Goal: Task Accomplishment & Management: Use online tool/utility

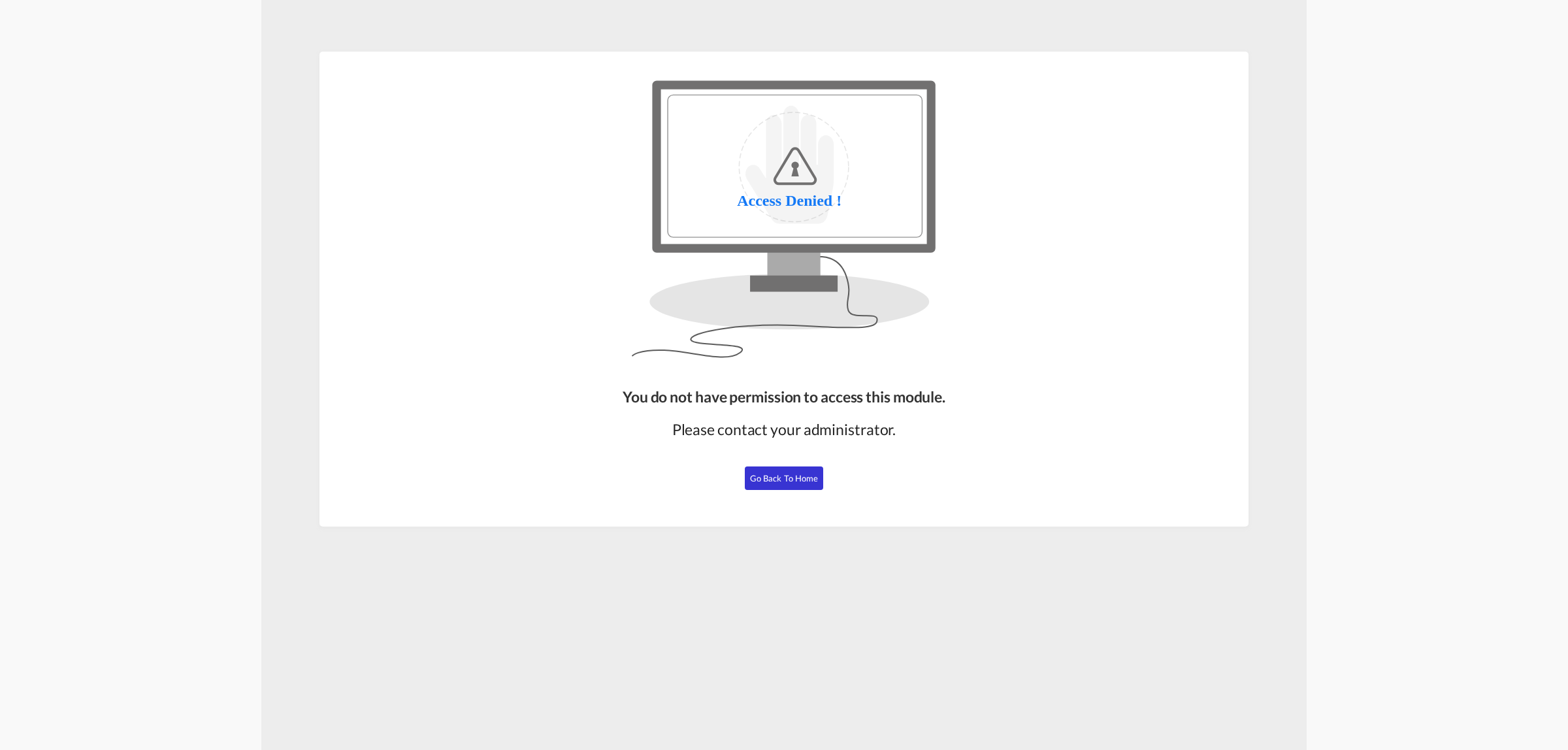
click at [781, 474] on span "Go Back to Home" at bounding box center [784, 477] width 68 height 10
